Goal: Task Accomplishment & Management: Complete application form

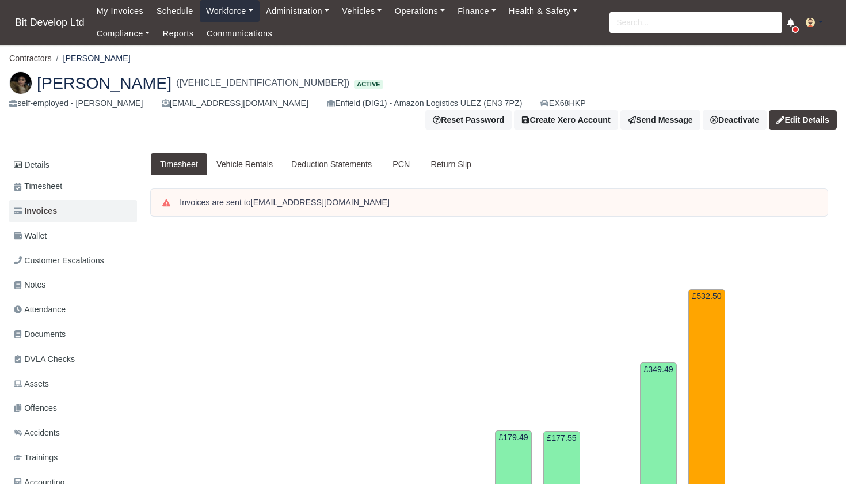
click at [245, 9] on link "Workforce" at bounding box center [230, 11] width 60 height 22
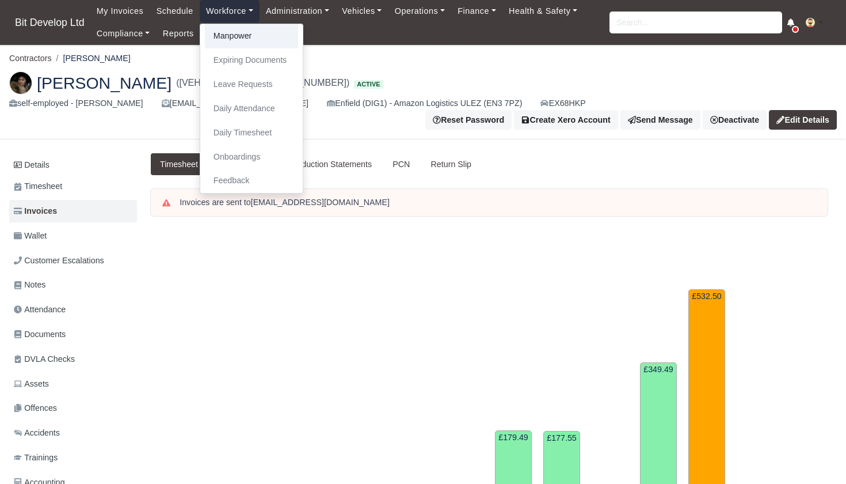
click at [245, 36] on link "Manpower" at bounding box center [251, 36] width 93 height 24
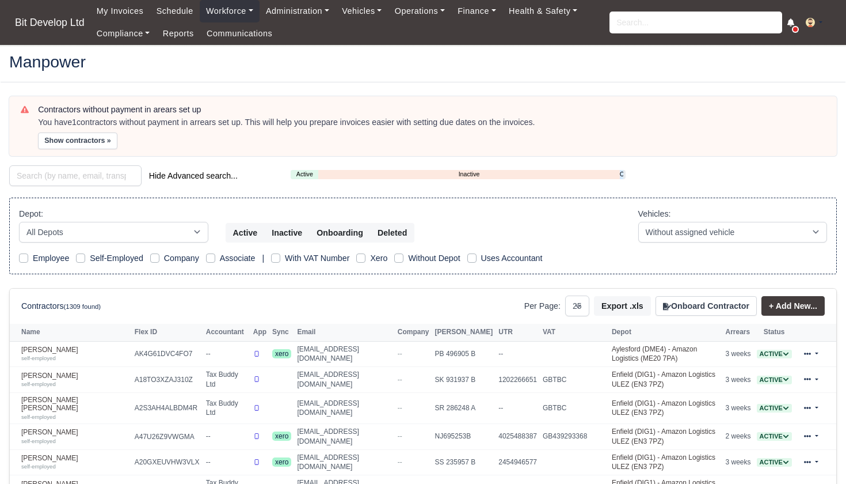
select select "25"
click at [798, 303] on link "+ Add New..." at bounding box center [793, 306] width 63 height 20
click at [710, 310] on button "Onboard Contractor" at bounding box center [706, 306] width 101 height 20
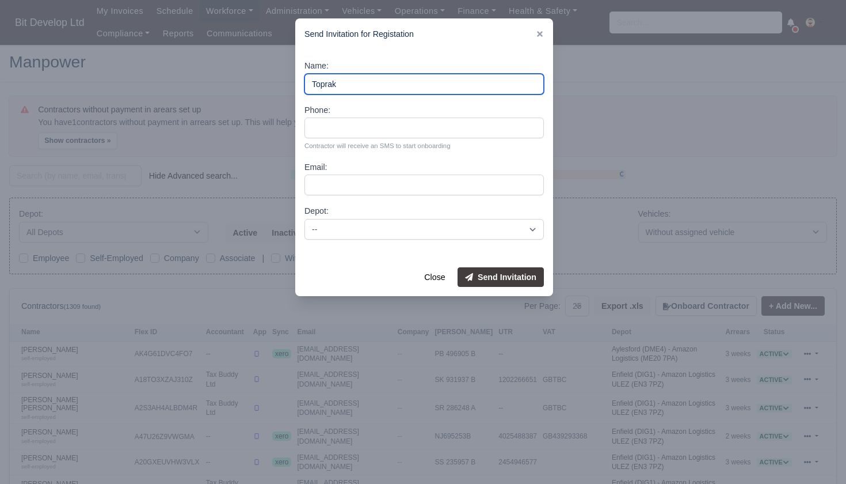
click at [391, 79] on input "Toprak" at bounding box center [424, 84] width 239 height 21
type input "Toprak Tasar"
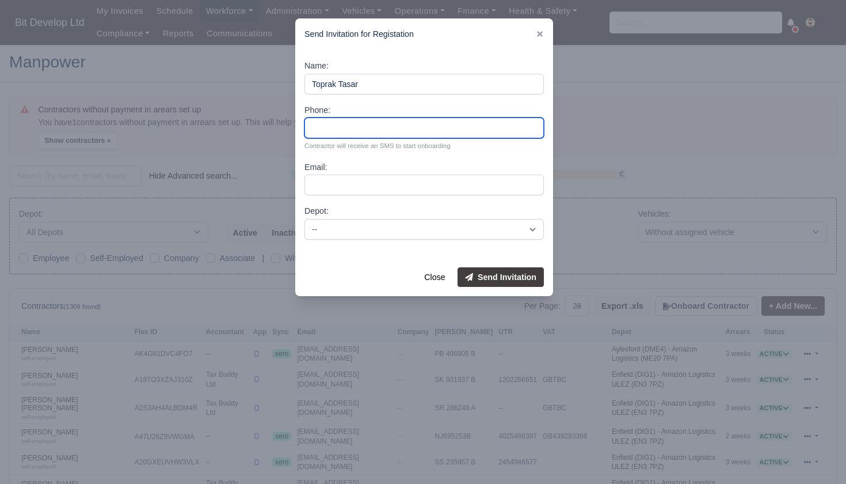
click at [373, 126] on input "Phone:" at bounding box center [424, 127] width 239 height 21
type input "07707982650"
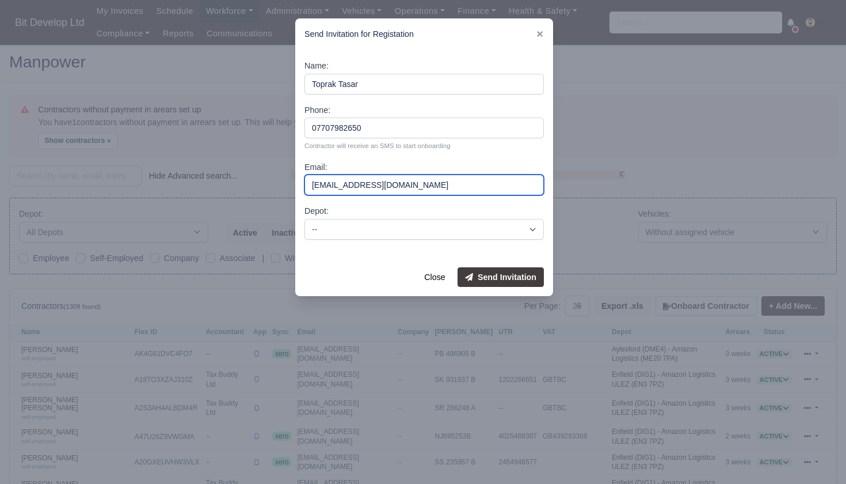
type input "tasar_toprank@hotmail.com"
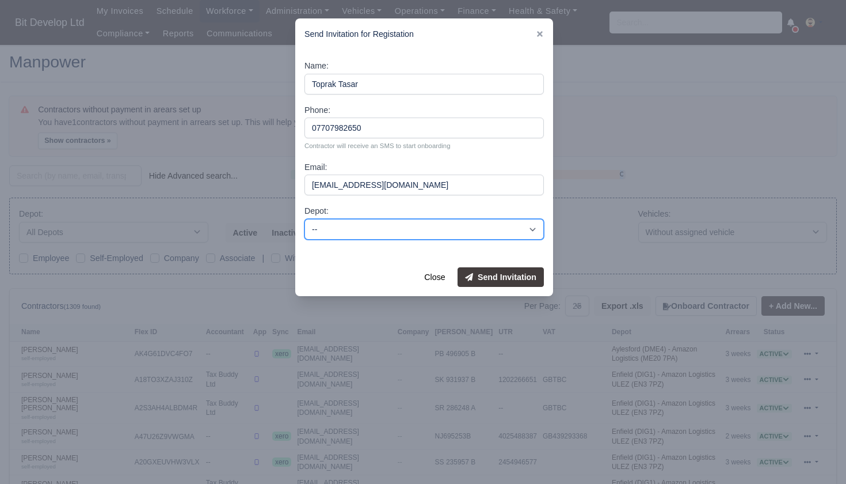
select select "2"
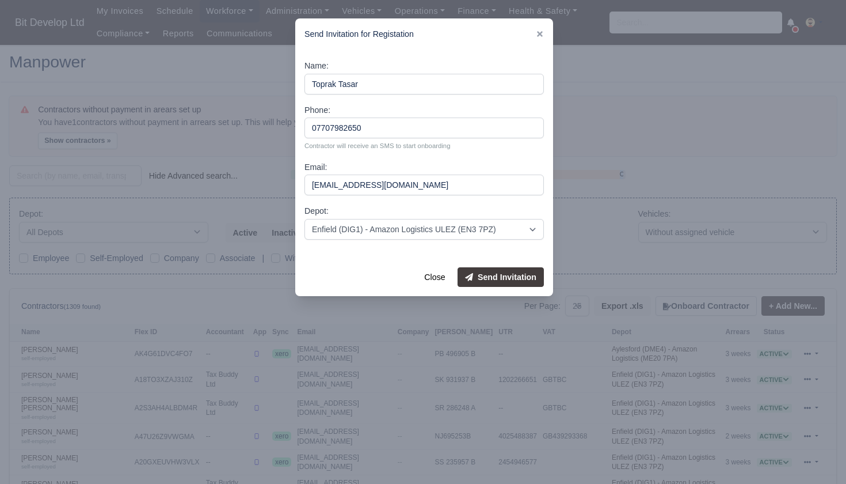
click at [513, 271] on button "Send Invitation" at bounding box center [501, 277] width 86 height 20
click at [493, 275] on button "Send Invitation" at bounding box center [501, 277] width 86 height 20
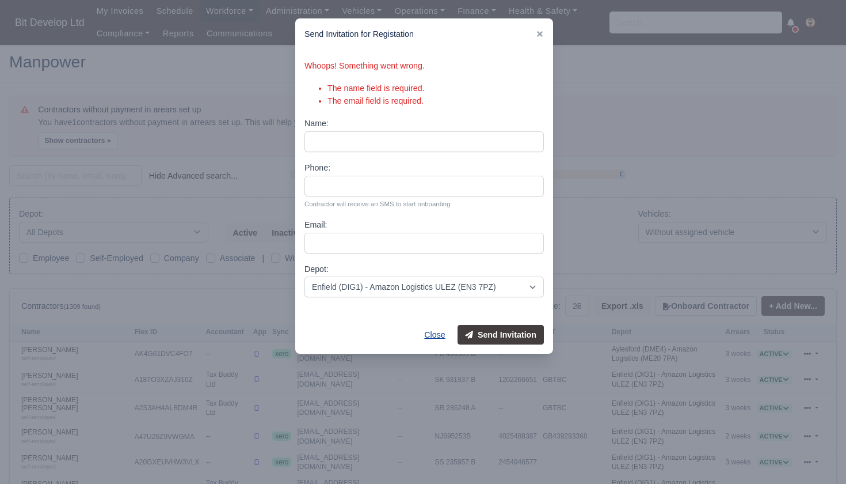
click at [432, 333] on button "Close" at bounding box center [435, 335] width 36 height 20
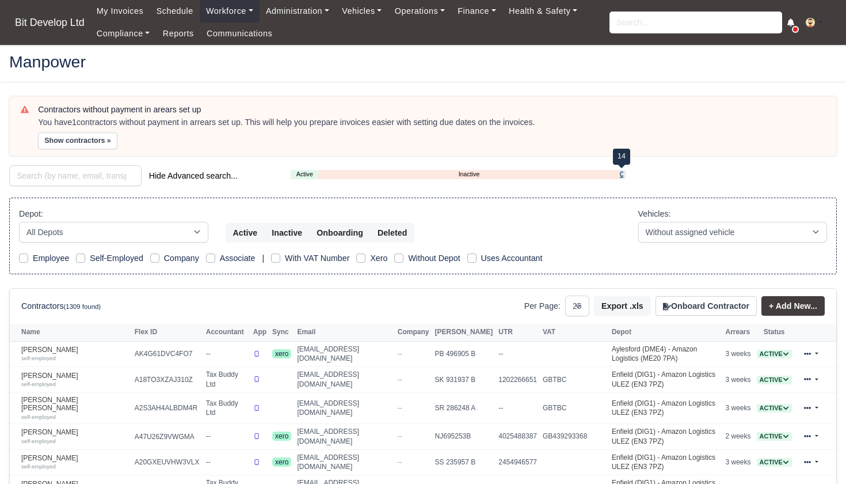
click at [622, 172] on link "Onboarding" at bounding box center [621, 174] width 3 height 10
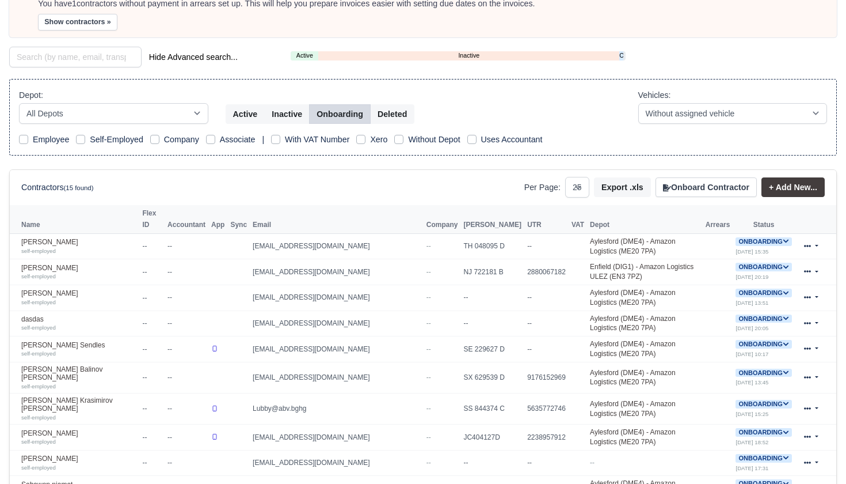
scroll to position [149, 0]
